Goal: Information Seeking & Learning: Check status

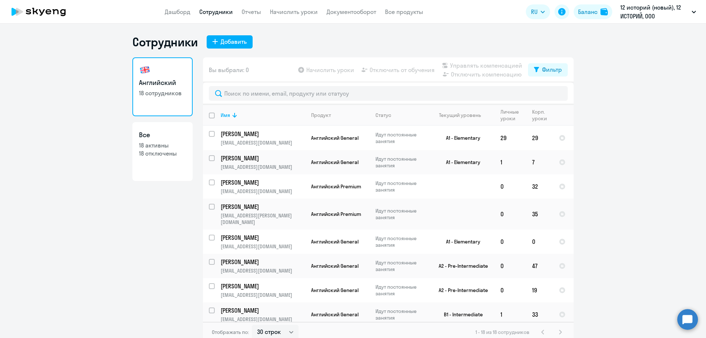
select select "30"
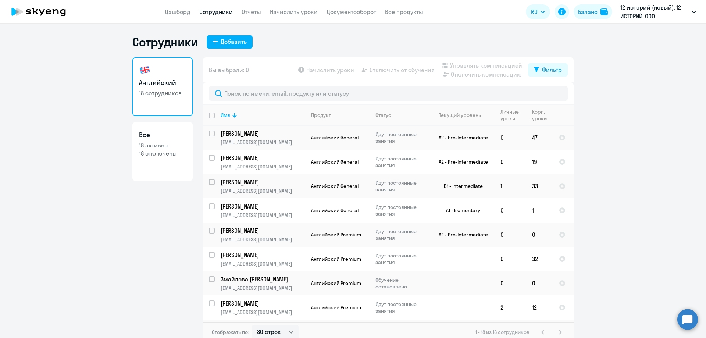
scroll to position [134, 0]
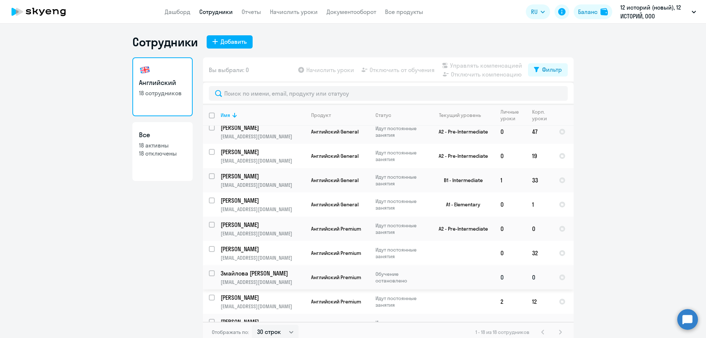
click at [273, 279] on p "[EMAIL_ADDRESS][DOMAIN_NAME]" at bounding box center [262, 282] width 84 height 7
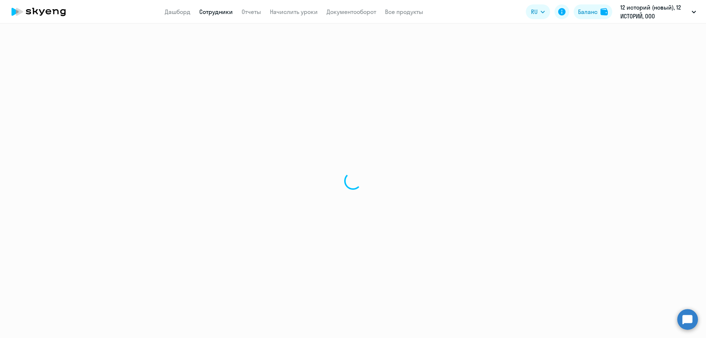
select select "english"
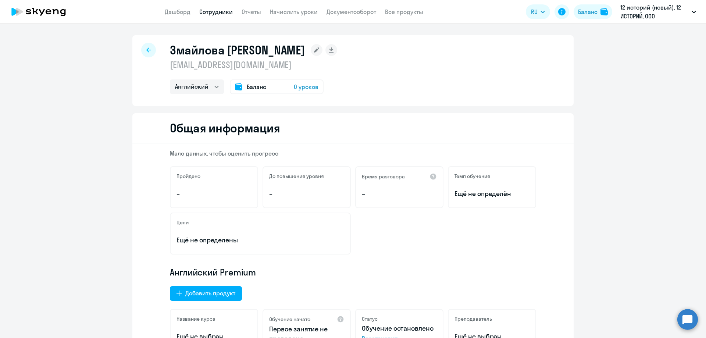
click at [284, 83] on div "Баланс 0 уроков" at bounding box center [277, 86] width 94 height 15
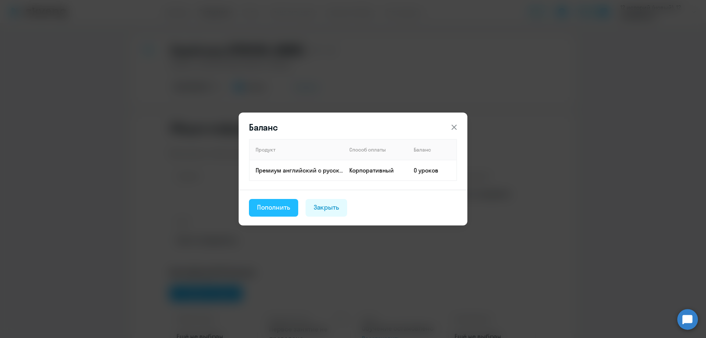
click at [283, 206] on div "Пополнить" at bounding box center [273, 207] width 33 height 10
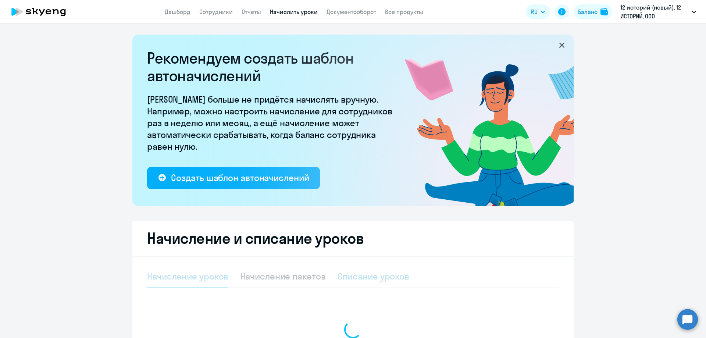
select select "10"
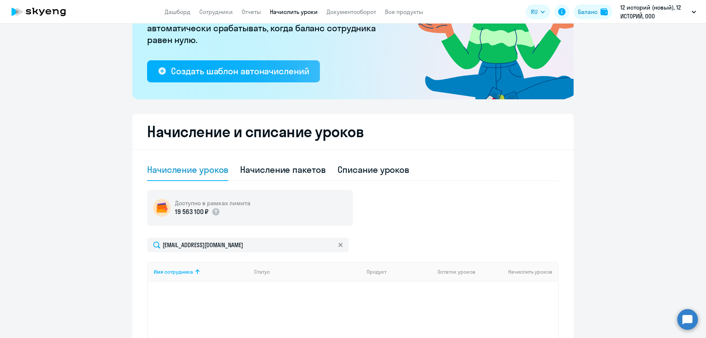
scroll to position [37, 0]
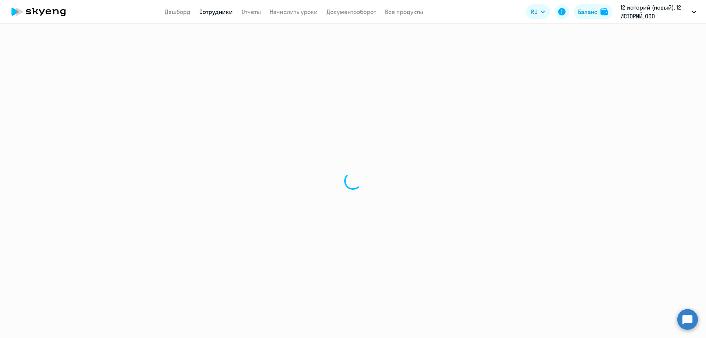
select select "english"
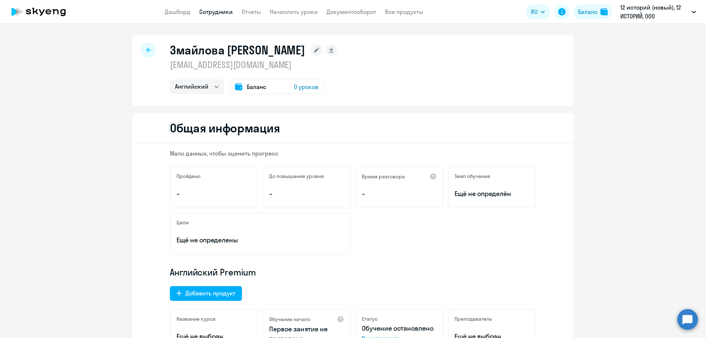
click at [272, 83] on div "Баланс 0 уроков" at bounding box center [277, 86] width 94 height 15
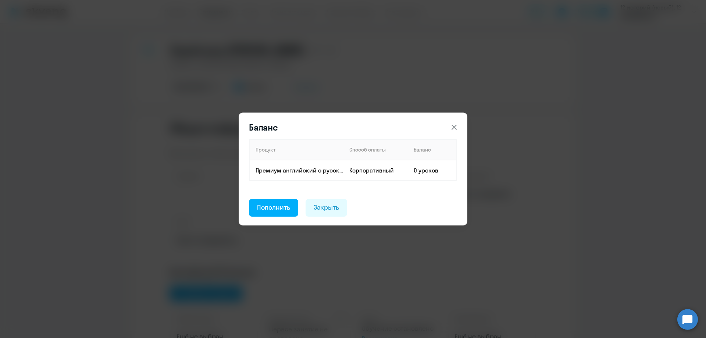
click at [456, 129] on icon at bounding box center [453, 127] width 9 height 9
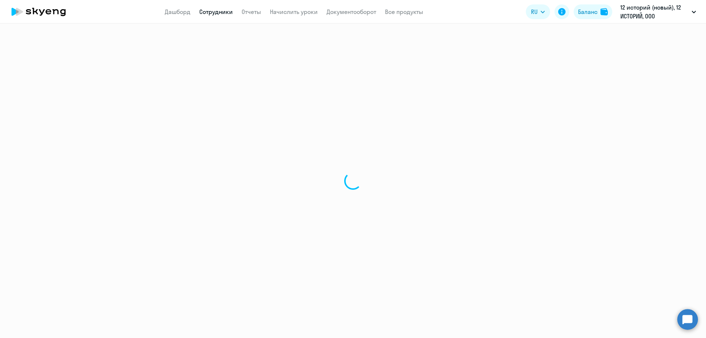
select select "30"
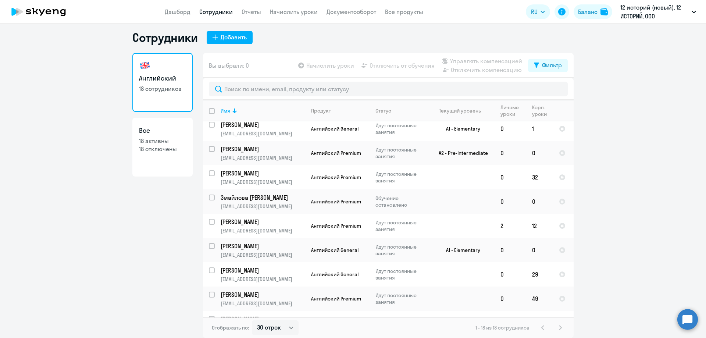
scroll to position [215, 0]
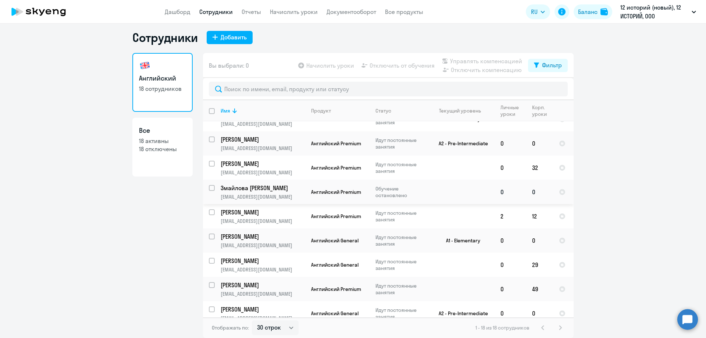
click at [253, 184] on p "Змайлова [PERSON_NAME]" at bounding box center [261, 188] width 83 height 8
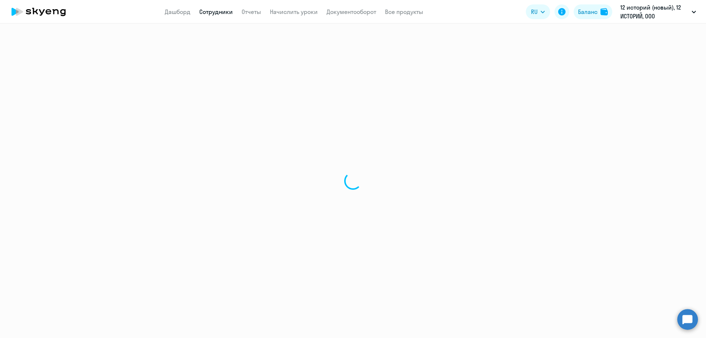
select select "english"
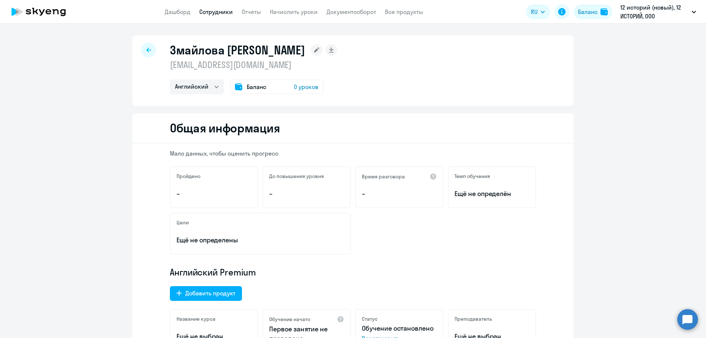
click at [261, 85] on span "Баланс" at bounding box center [256, 86] width 19 height 9
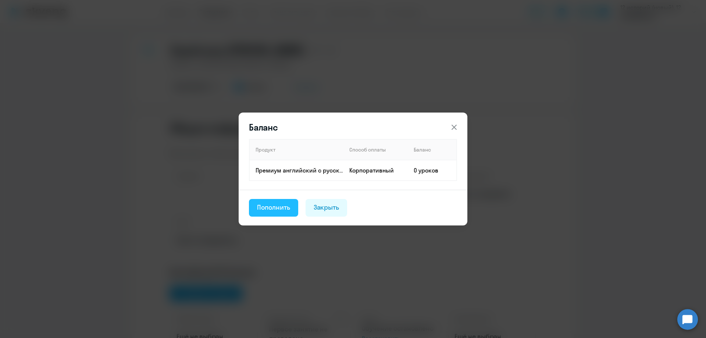
click at [275, 205] on div "Пополнить" at bounding box center [273, 207] width 33 height 10
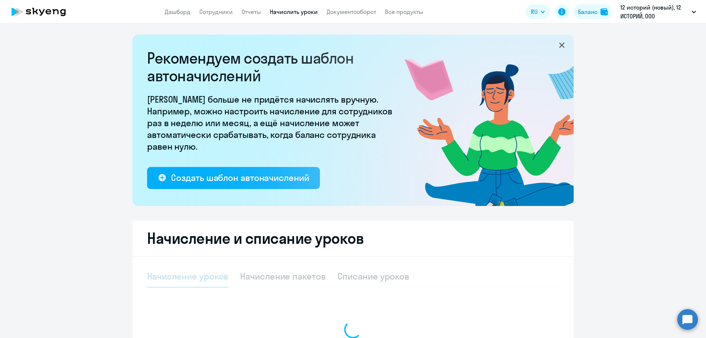
select select "10"
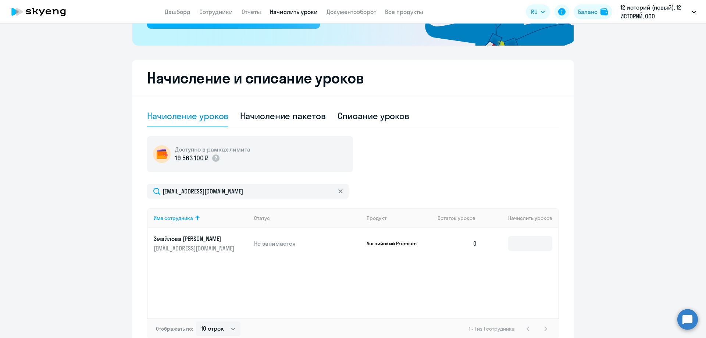
scroll to position [202, 0]
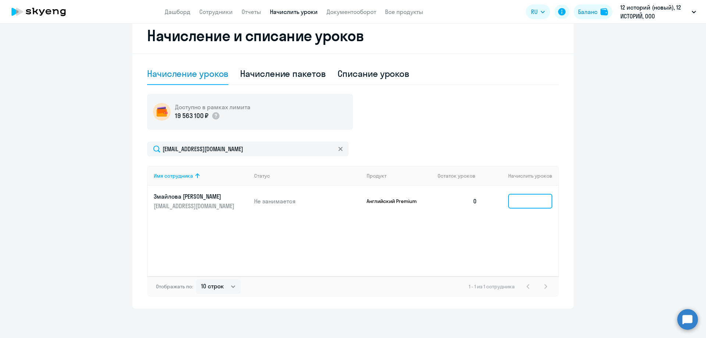
click at [522, 201] on input at bounding box center [530, 201] width 44 height 15
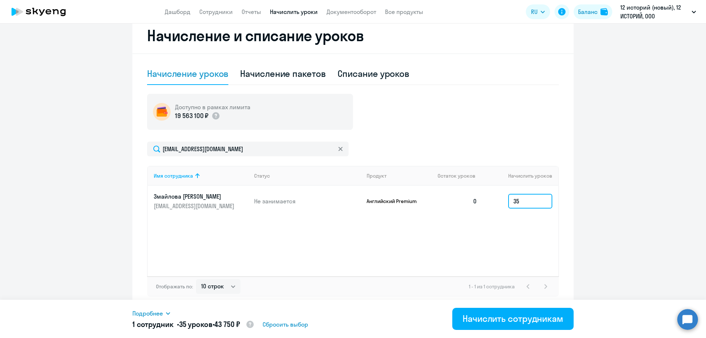
type input "35"
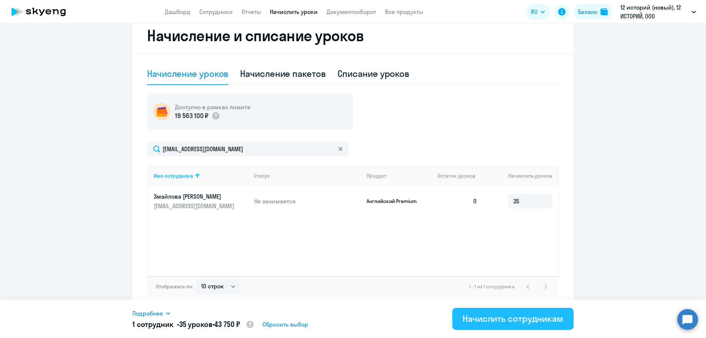
click at [516, 320] on div "Начислить сотрудникам" at bounding box center [512, 318] width 101 height 12
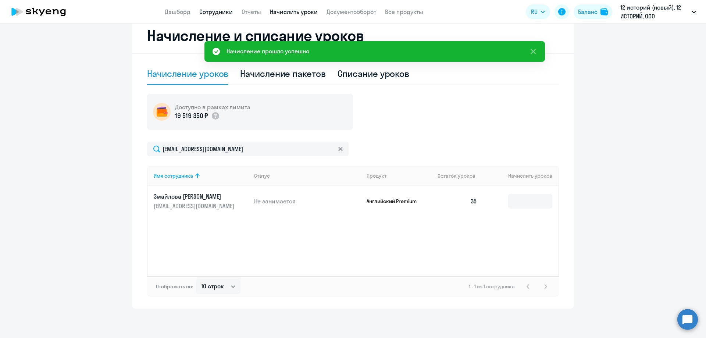
click at [222, 11] on link "Сотрудники" at bounding box center [215, 11] width 33 height 7
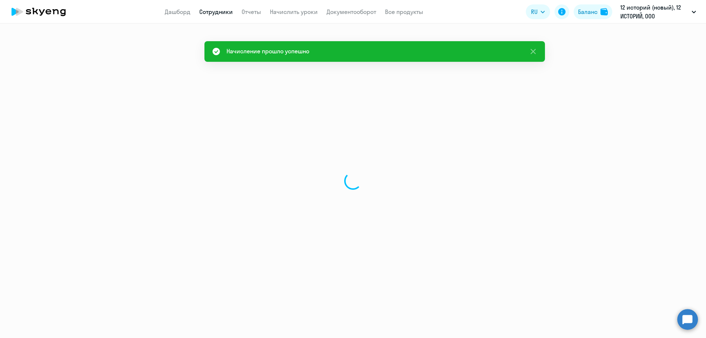
select select "30"
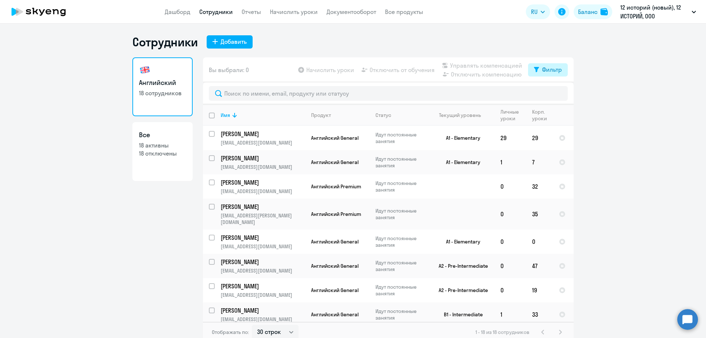
click at [546, 68] on div "Фильтр" at bounding box center [552, 69] width 20 height 9
click at [550, 97] on span at bounding box center [552, 93] width 12 height 7
click at [546, 94] on input "checkbox" at bounding box center [546, 93] width 0 height 0
checkbox input "true"
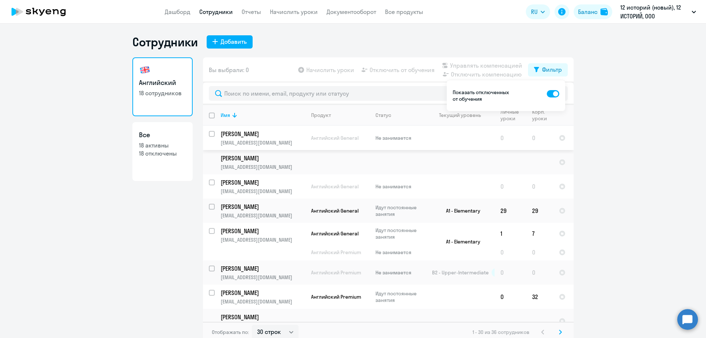
click at [266, 136] on p "Ярилова Марина Сергеевна" at bounding box center [261, 134] width 83 height 8
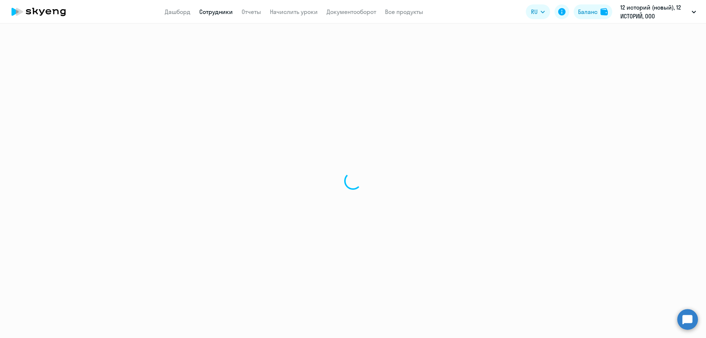
select select "english"
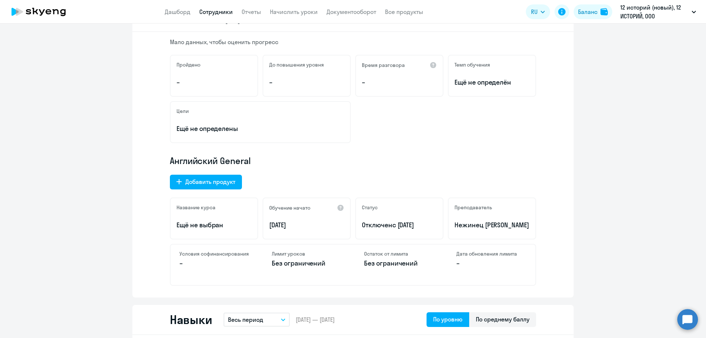
scroll to position [147, 0]
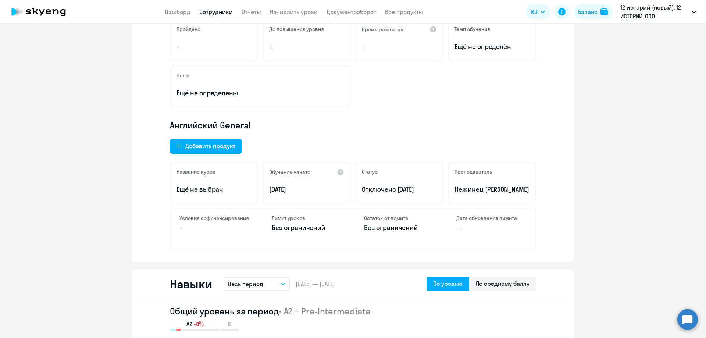
click at [402, 192] on span "с 22.09.2025" at bounding box center [403, 189] width 22 height 8
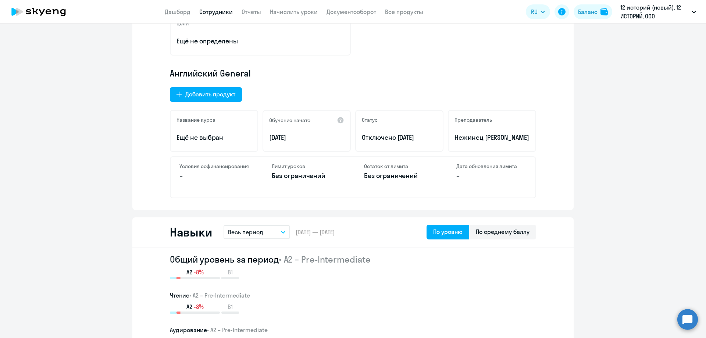
scroll to position [184, 0]
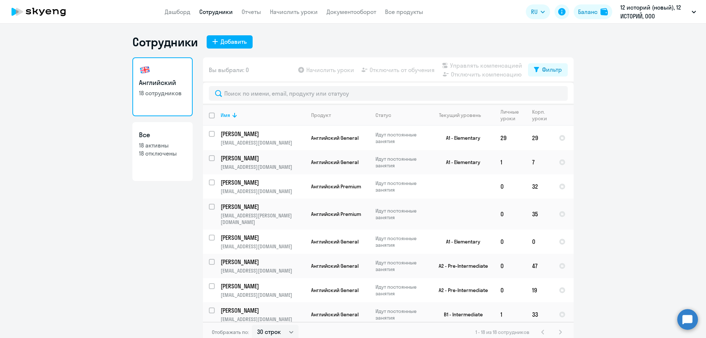
select select "30"
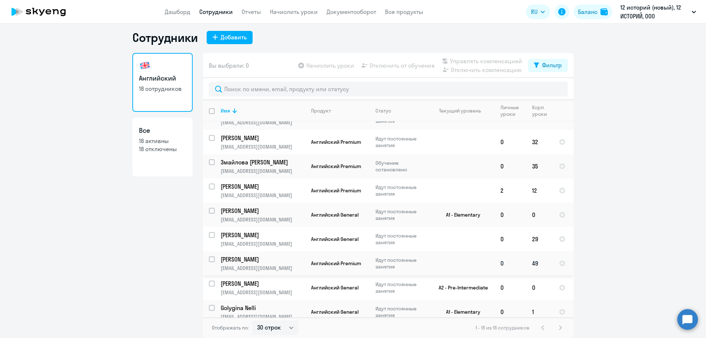
scroll to position [204, 0]
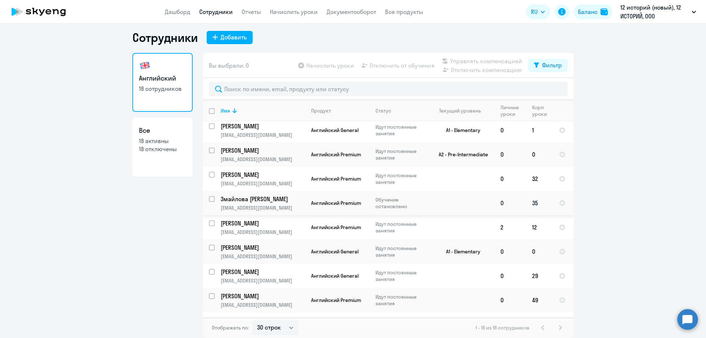
click at [260, 204] on p "[EMAIL_ADDRESS][DOMAIN_NAME]" at bounding box center [262, 207] width 84 height 7
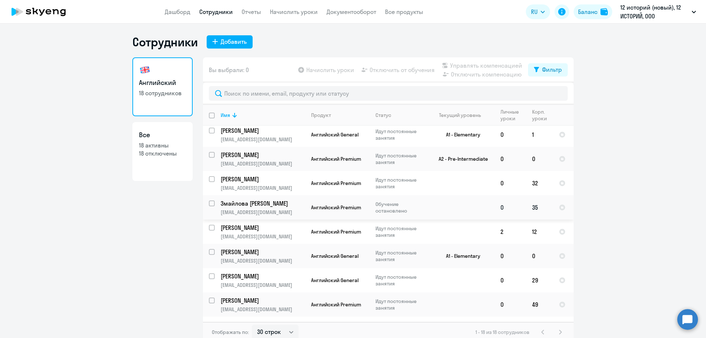
select select "english"
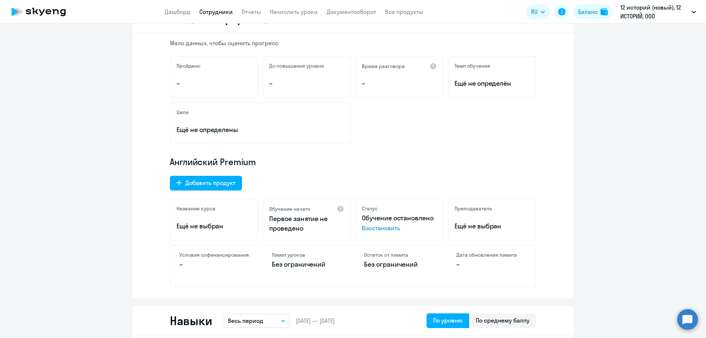
scroll to position [147, 0]
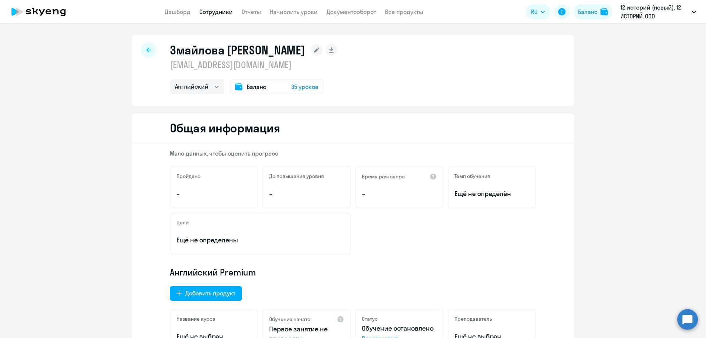
select select "30"
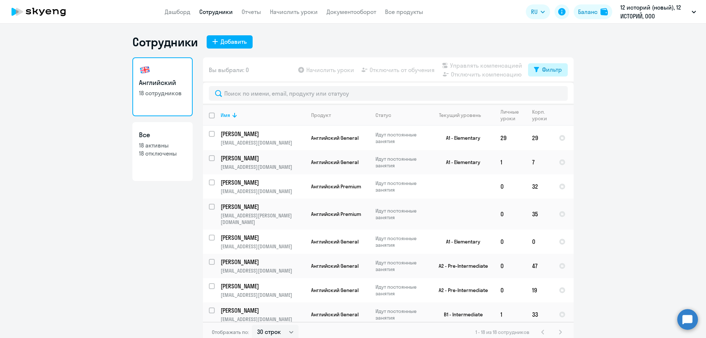
click at [542, 72] on div "Фильтр" at bounding box center [552, 69] width 20 height 9
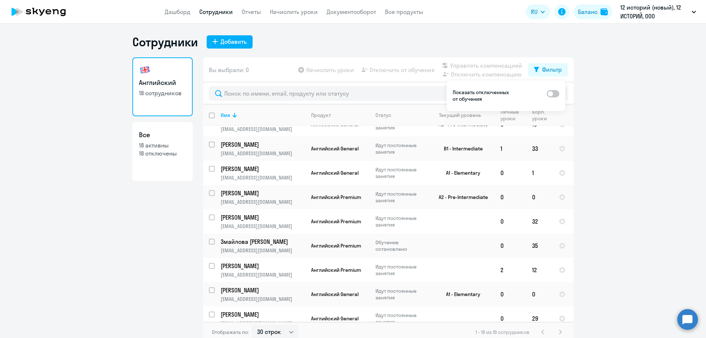
scroll to position [241, 0]
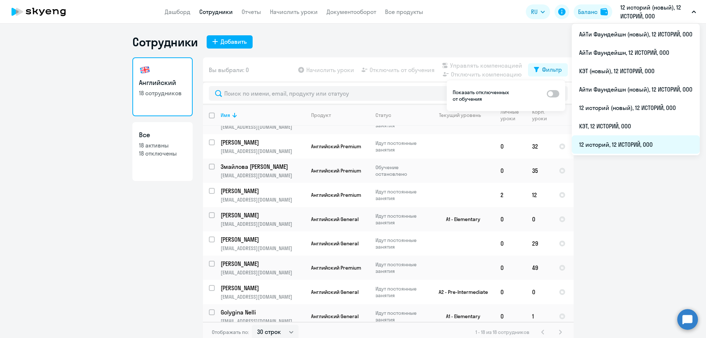
click at [629, 141] on li "12 историй, 12 ИСТОРИЙ, ООО" at bounding box center [635, 144] width 128 height 18
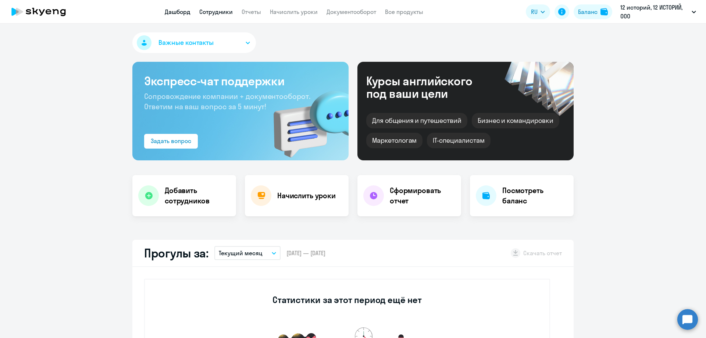
click at [214, 11] on link "Сотрудники" at bounding box center [215, 11] width 33 height 7
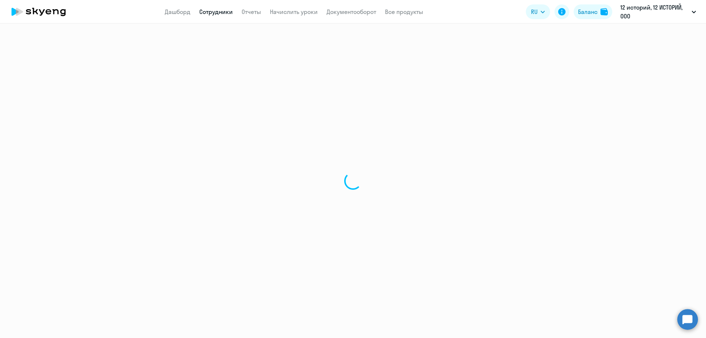
select select "30"
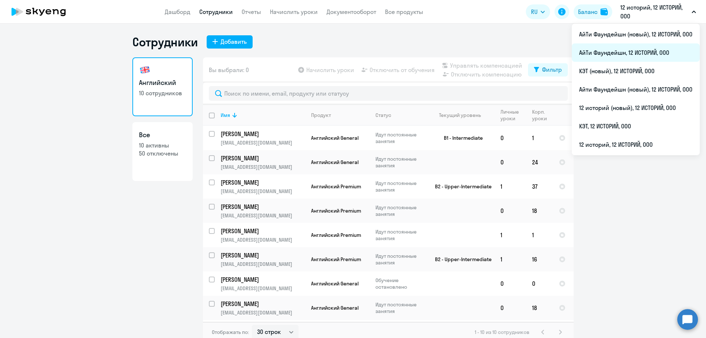
click at [623, 47] on li "АйТи Фаундейшн, 12 ИСТОРИЙ, ООО" at bounding box center [635, 52] width 128 height 18
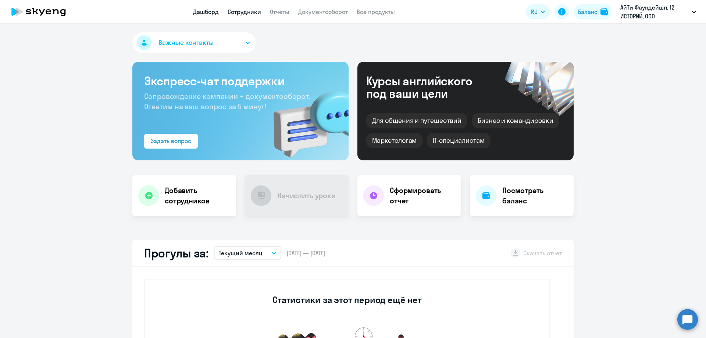
click at [254, 15] on link "Сотрудники" at bounding box center [243, 11] width 33 height 7
select select "30"
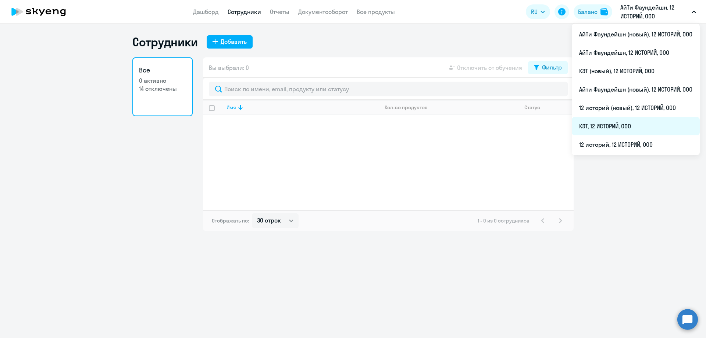
click at [631, 126] on li "КЭТ, 12 ИСТОРИЙ, ООО" at bounding box center [635, 126] width 128 height 18
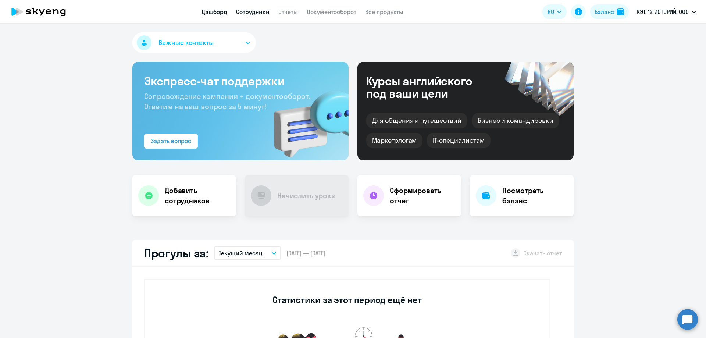
click at [244, 10] on link "Сотрудники" at bounding box center [252, 11] width 33 height 7
select select "30"
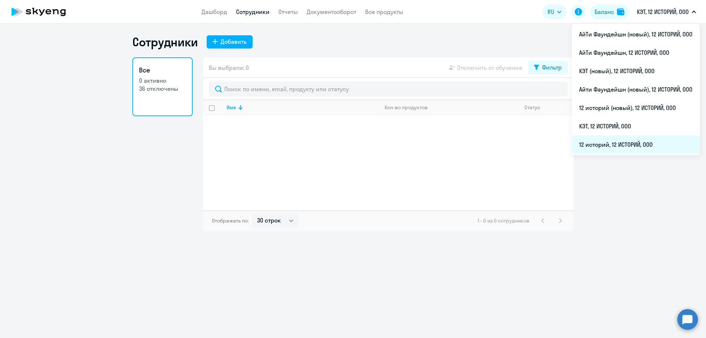
click at [646, 141] on li "12 историй, 12 ИСТОРИЙ, ООО" at bounding box center [635, 144] width 128 height 18
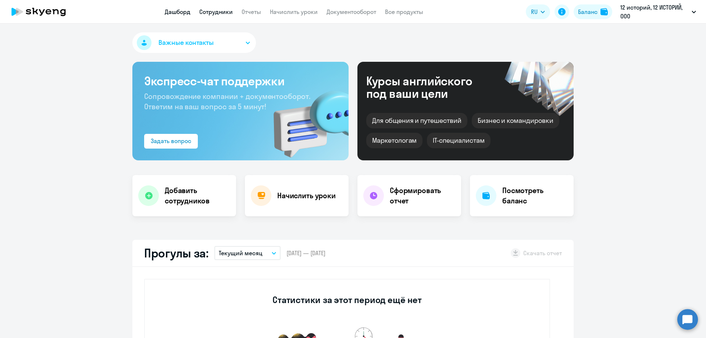
select select "30"
click at [210, 11] on link "Сотрудники" at bounding box center [215, 11] width 33 height 7
select select "30"
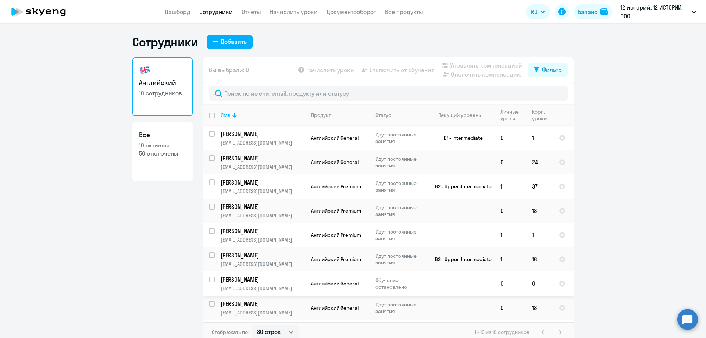
click at [270, 286] on p "[EMAIL_ADDRESS][DOMAIN_NAME]" at bounding box center [262, 288] width 84 height 7
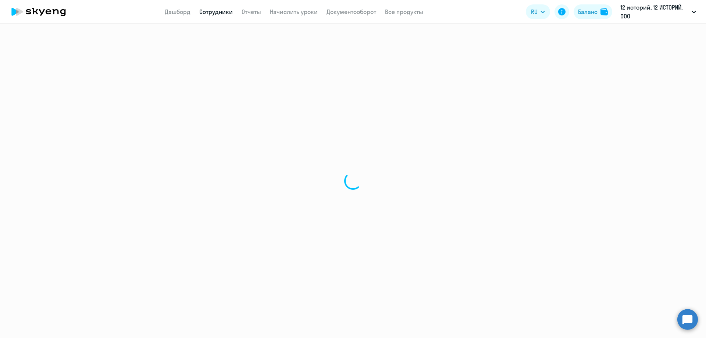
select select "english"
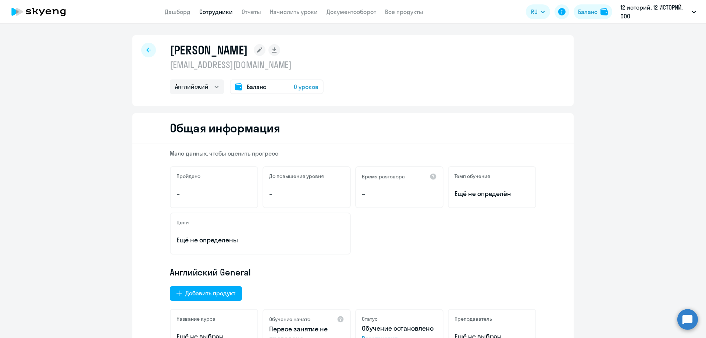
select select "30"
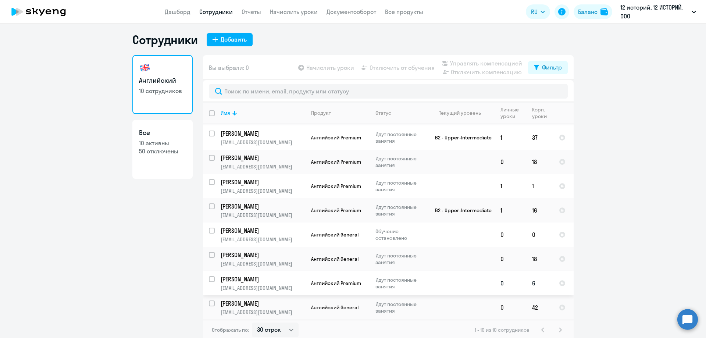
scroll to position [4, 0]
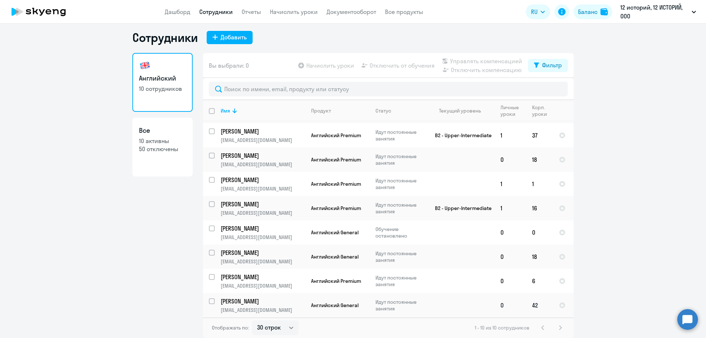
click at [388, 308] on p "Идут постоянные занятия" at bounding box center [400, 304] width 50 height 13
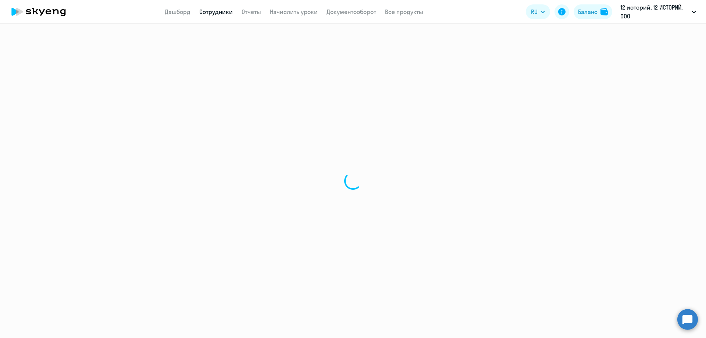
select select "english"
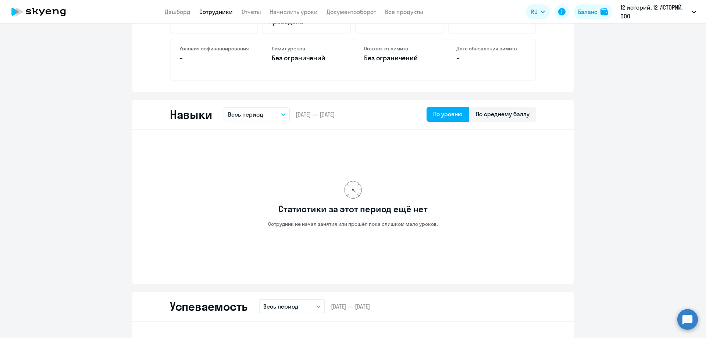
scroll to position [302, 0]
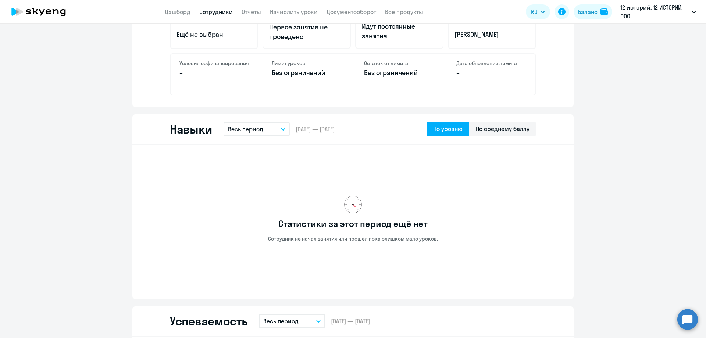
click at [265, 129] on button "Весь период" at bounding box center [256, 129] width 66 height 14
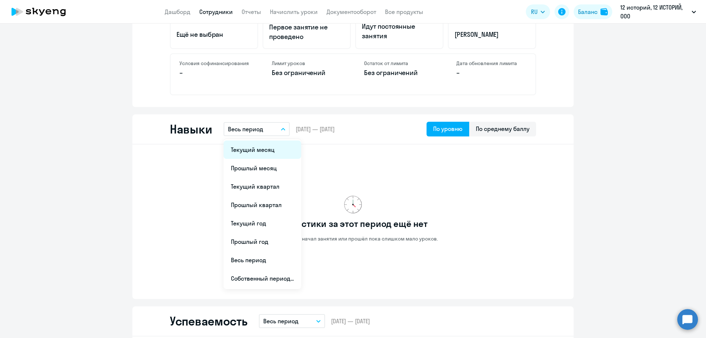
click at [271, 154] on li "Текущий месяц" at bounding box center [262, 149] width 78 height 18
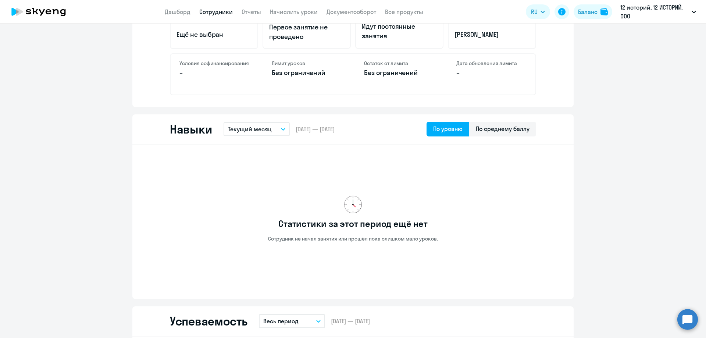
click at [262, 130] on p "Текущий месяц" at bounding box center [250, 129] width 44 height 9
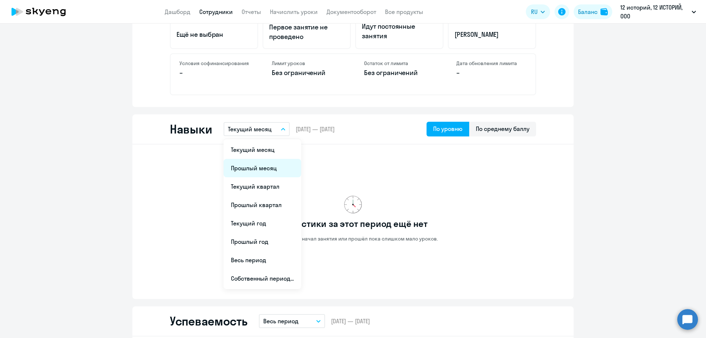
click at [279, 167] on li "Прошлый месяц" at bounding box center [262, 168] width 78 height 18
